Goal: Transaction & Acquisition: Purchase product/service

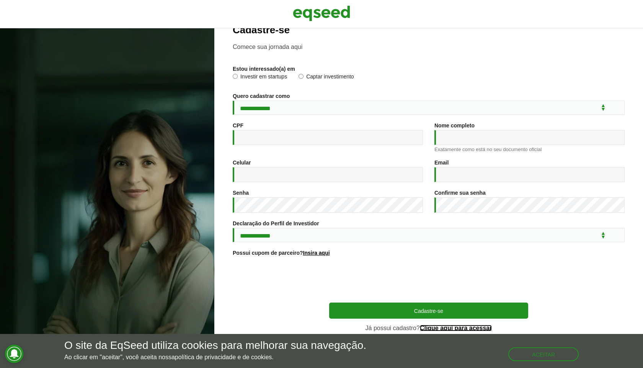
click at [452, 327] on link "Clique aqui para acessar" at bounding box center [456, 328] width 72 height 6
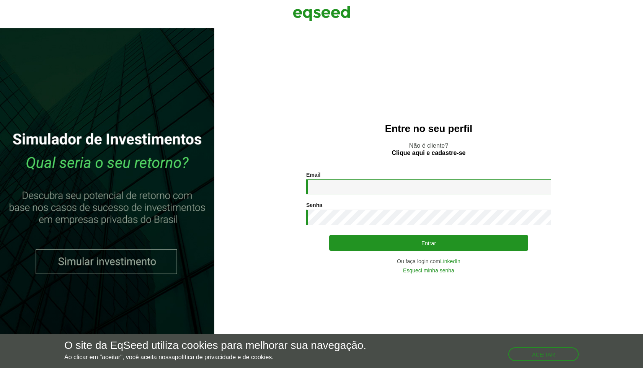
click at [326, 183] on input "Email *" at bounding box center [428, 187] width 245 height 15
type input "**********"
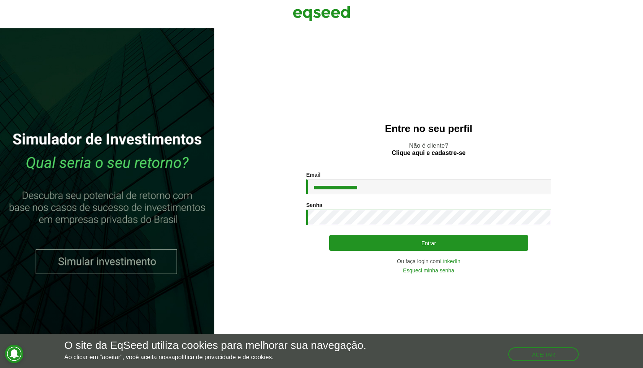
click at [329, 235] on button "Entrar" at bounding box center [428, 243] width 199 height 16
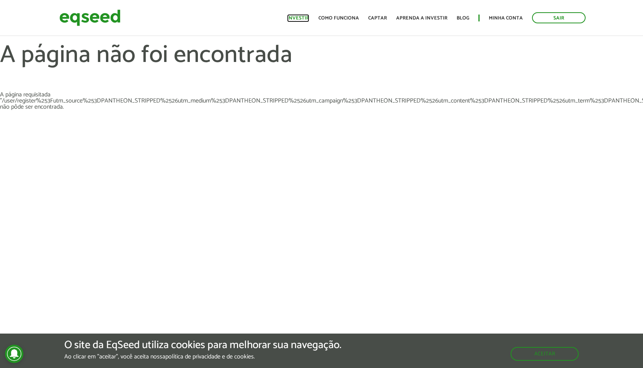
click at [309, 16] on link "Investir" at bounding box center [298, 18] width 22 height 5
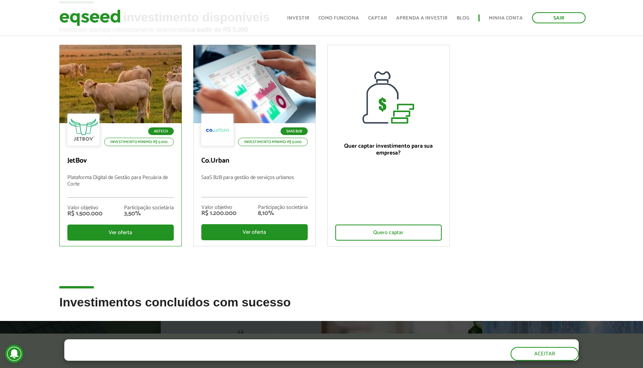
scroll to position [50, 0]
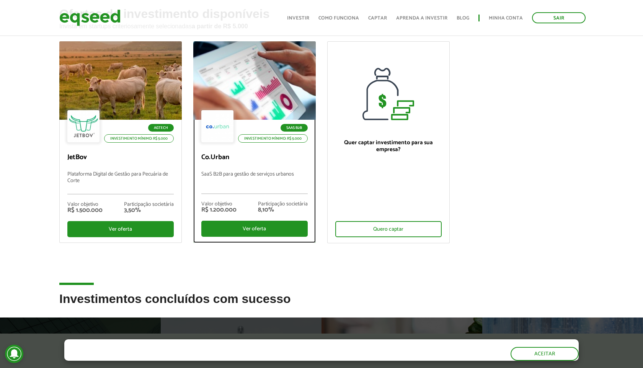
click at [253, 173] on p "SaaS B2B para gestão de serviços urbanos" at bounding box center [254, 183] width 106 height 23
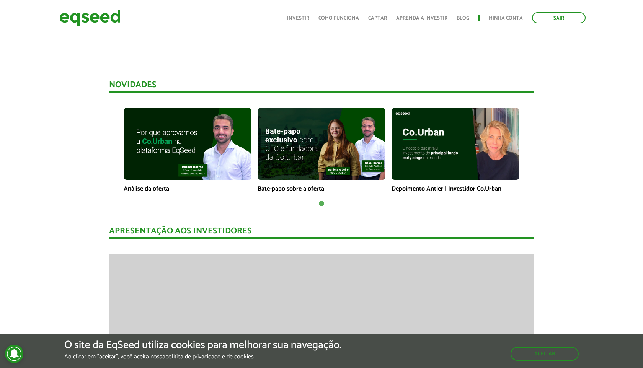
scroll to position [650, 0]
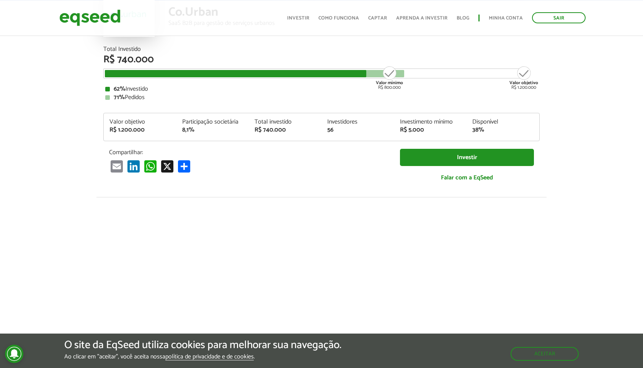
scroll to position [0, 0]
